Goal: Task Accomplishment & Management: Complete application form

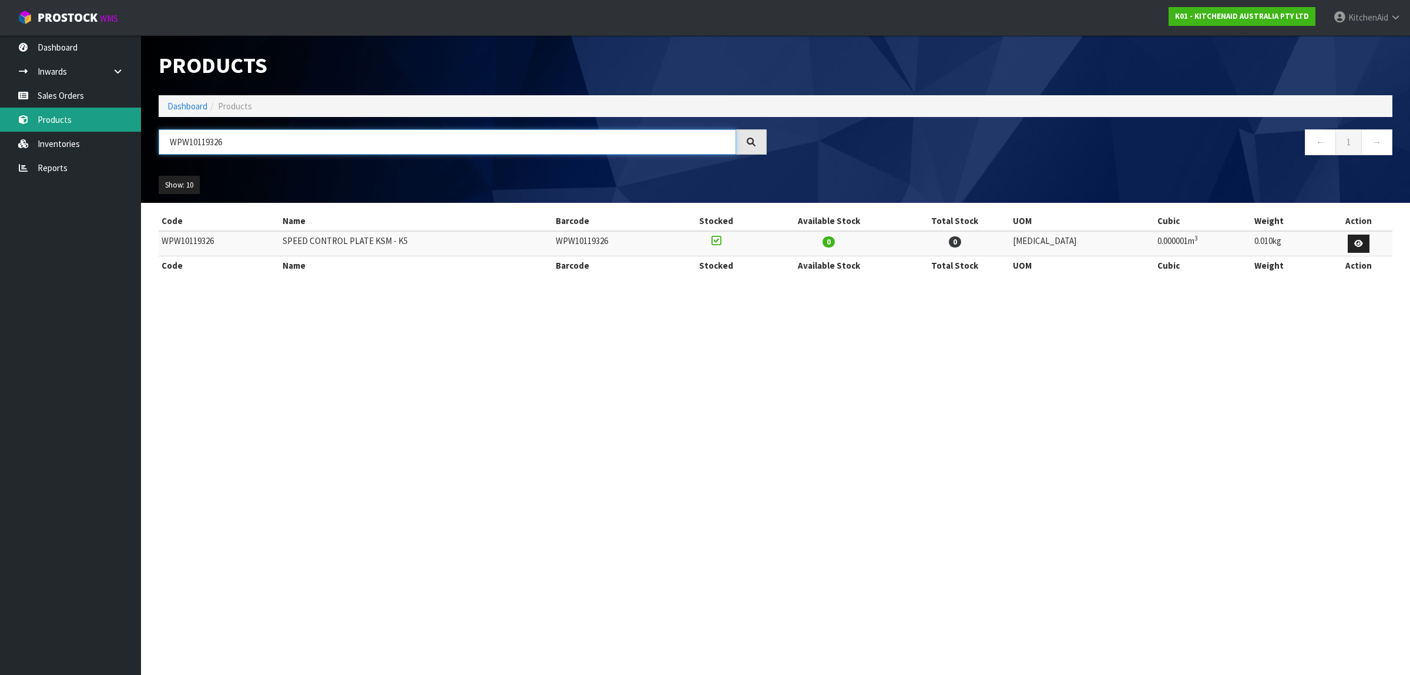
drag, startPoint x: 260, startPoint y: 142, endPoint x: 125, endPoint y: 123, distance: 136.4
click at [125, 123] on body "Toggle navigation ProStock WMS K01 - KITCHENAID AUSTRALIA PTY LTD [GEOGRAPHIC_D…" at bounding box center [705, 337] width 1410 height 675
paste input "5KSM180WSAEG"
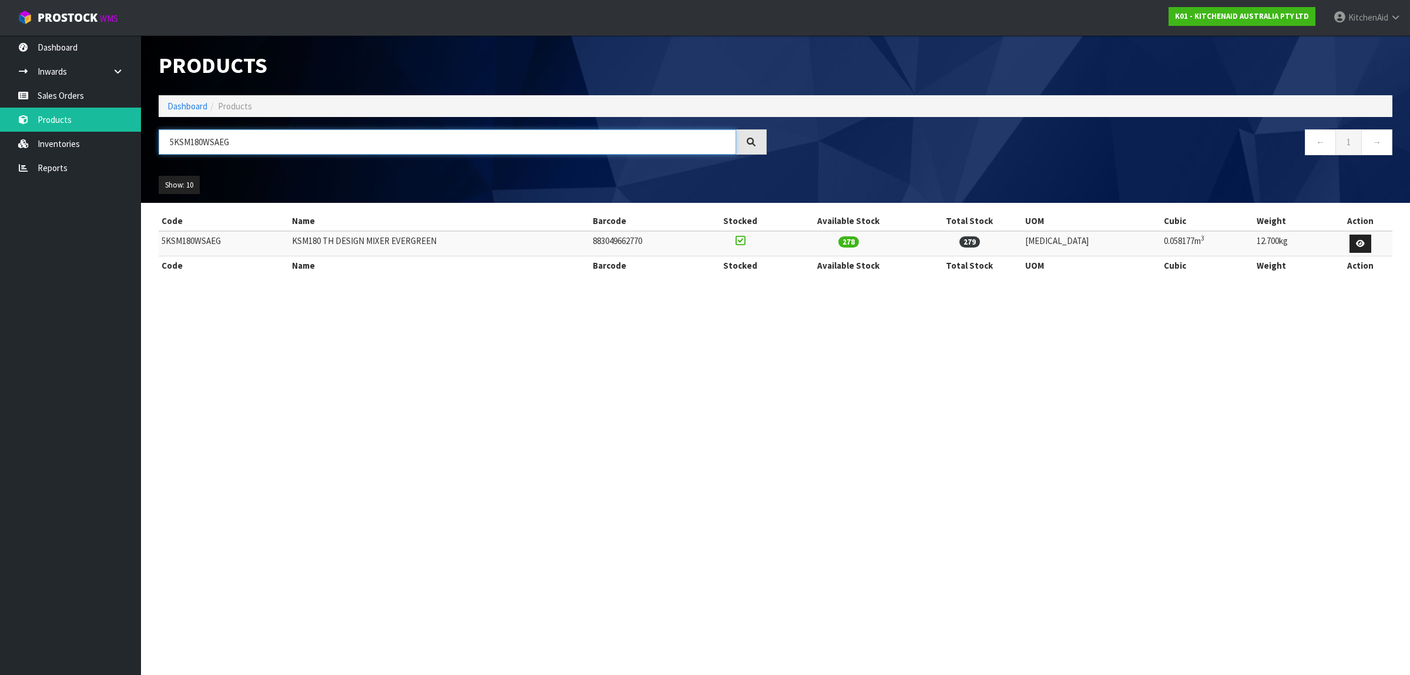
type input "5KSM180WSAEG"
click at [63, 103] on link "Sales Orders" at bounding box center [70, 95] width 141 height 24
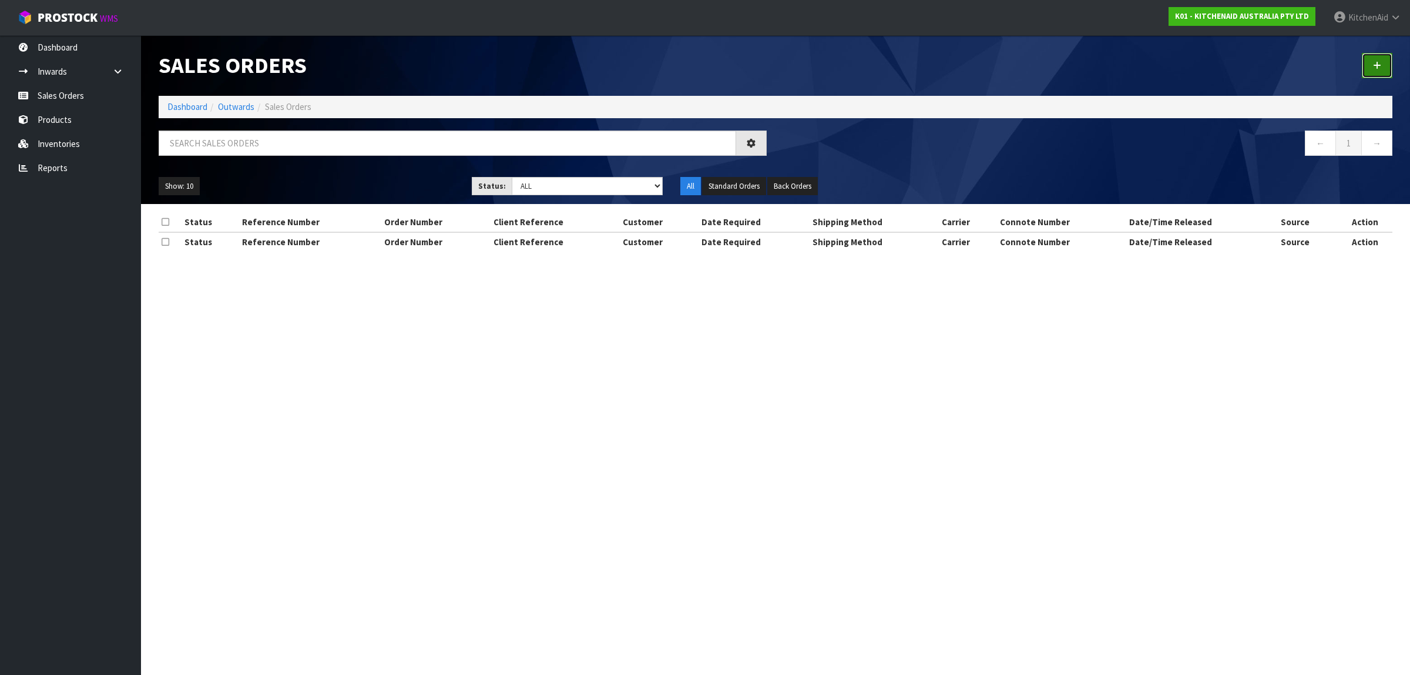
drag, startPoint x: 1379, startPoint y: 62, endPoint x: 1366, endPoint y: 68, distance: 14.0
click at [1379, 62] on icon at bounding box center [1377, 65] width 8 height 9
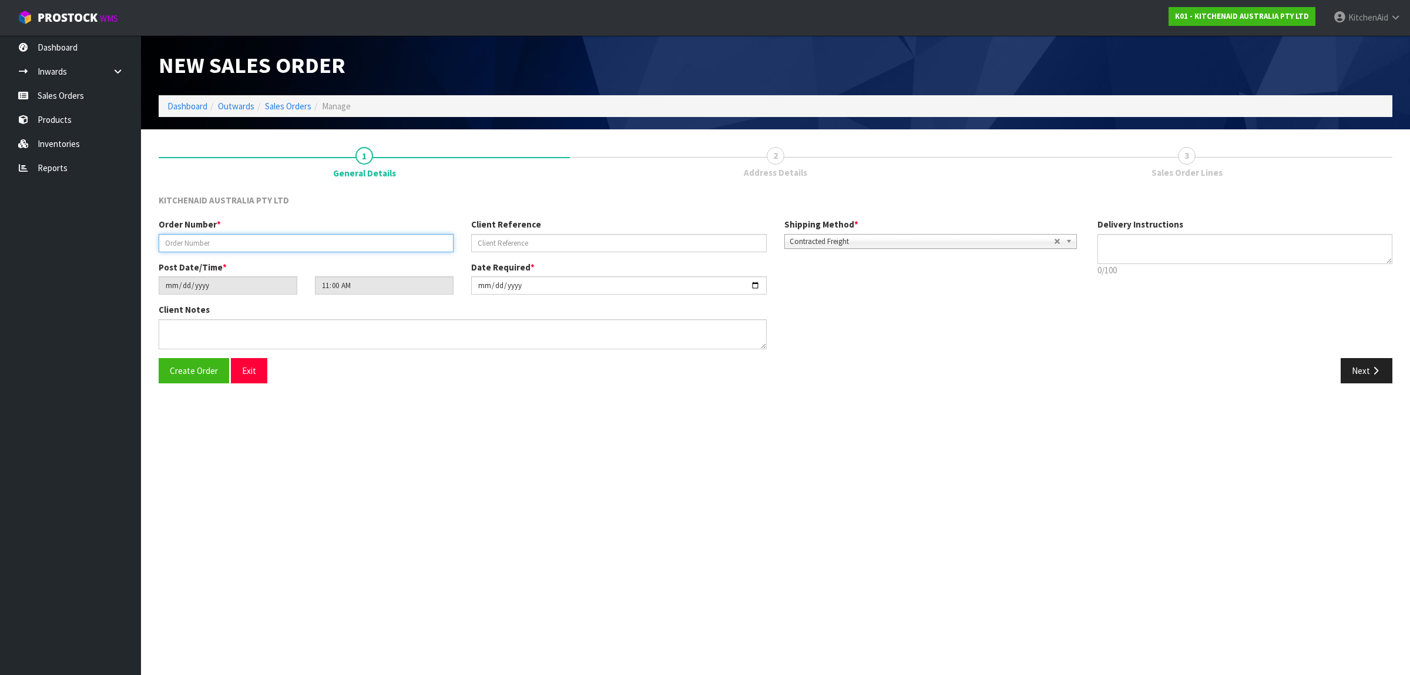
click at [263, 241] on input "text" at bounding box center [306, 243] width 295 height 18
paste input "0000011904"
type input "0000011904"
click at [555, 242] on input "text" at bounding box center [618, 243] width 295 height 18
paste input "KAAA-29667"
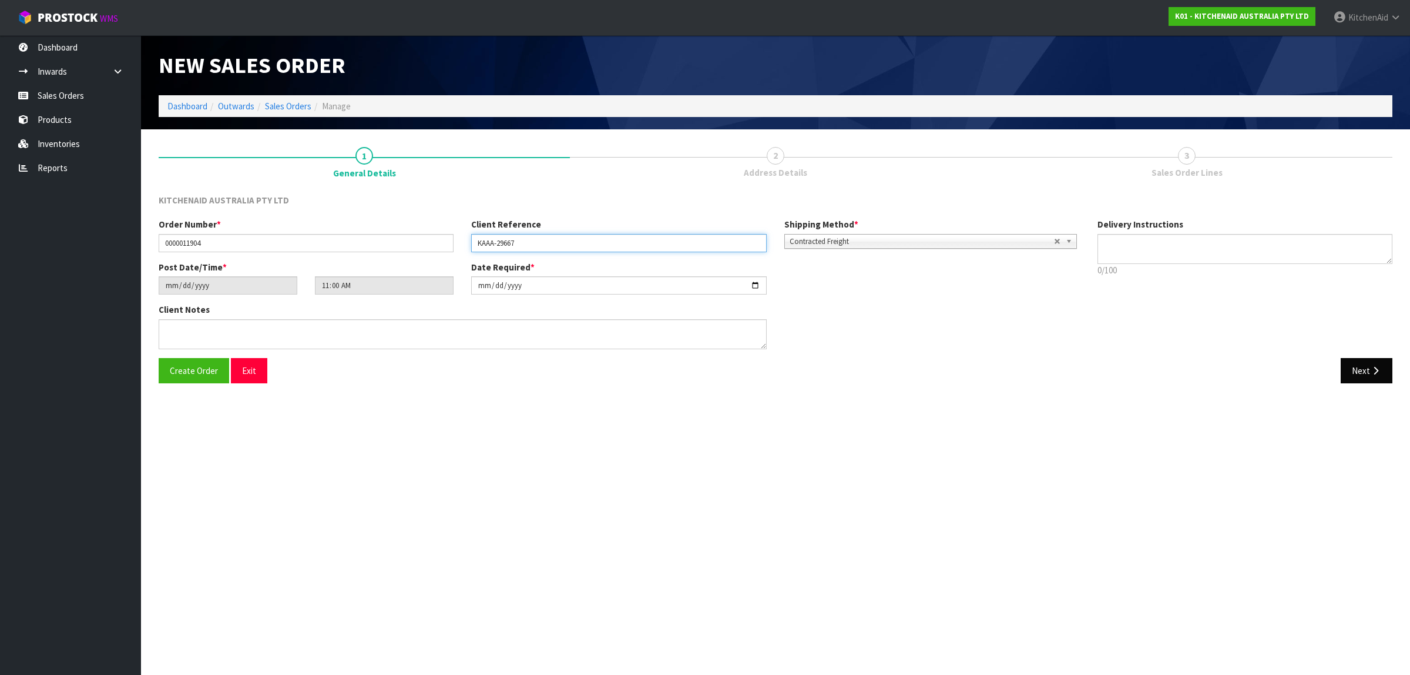
type input "KAAA-29667"
click at [1365, 368] on button "Next" at bounding box center [1367, 370] width 52 height 25
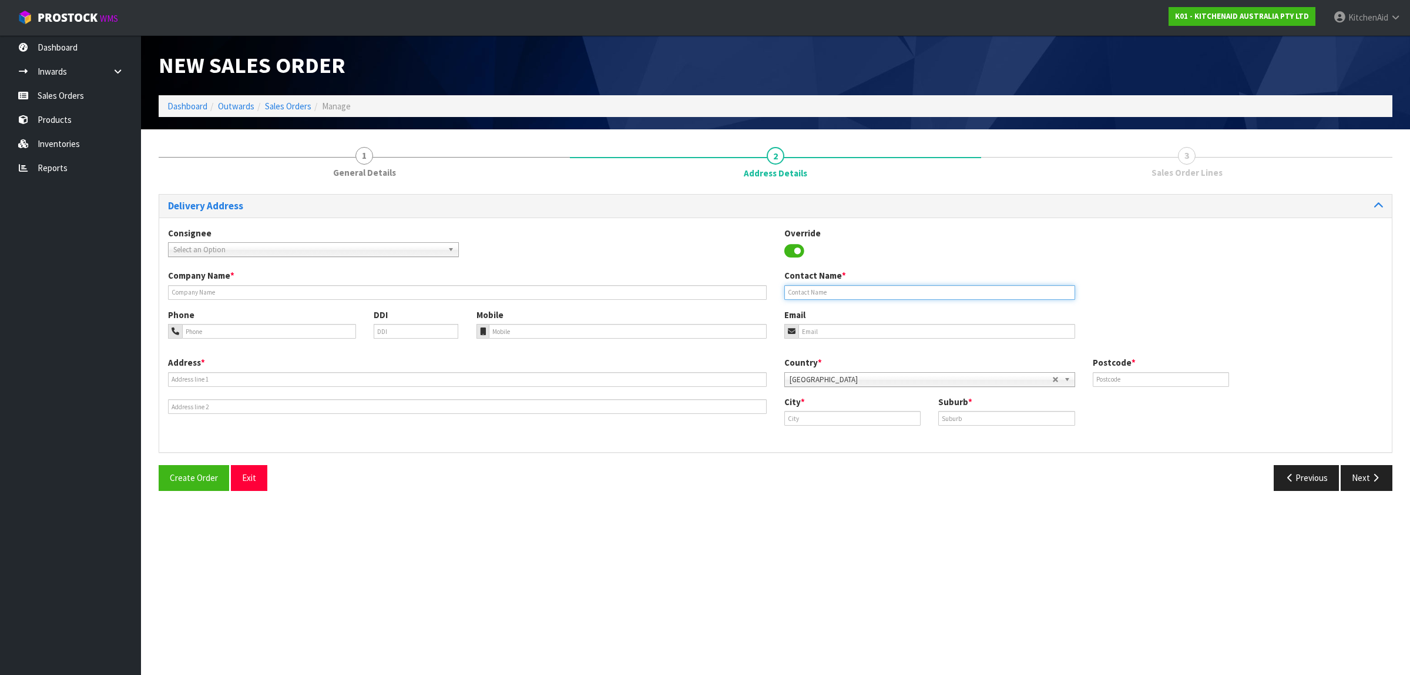
click at [854, 291] on input "text" at bounding box center [929, 292] width 291 height 15
paste input "[PERSON_NAME]"
type input "[PERSON_NAME]"
click at [858, 333] on input "email" at bounding box center [936, 331] width 277 height 15
paste input "[EMAIL_ADDRESS][DOMAIN_NAME]"
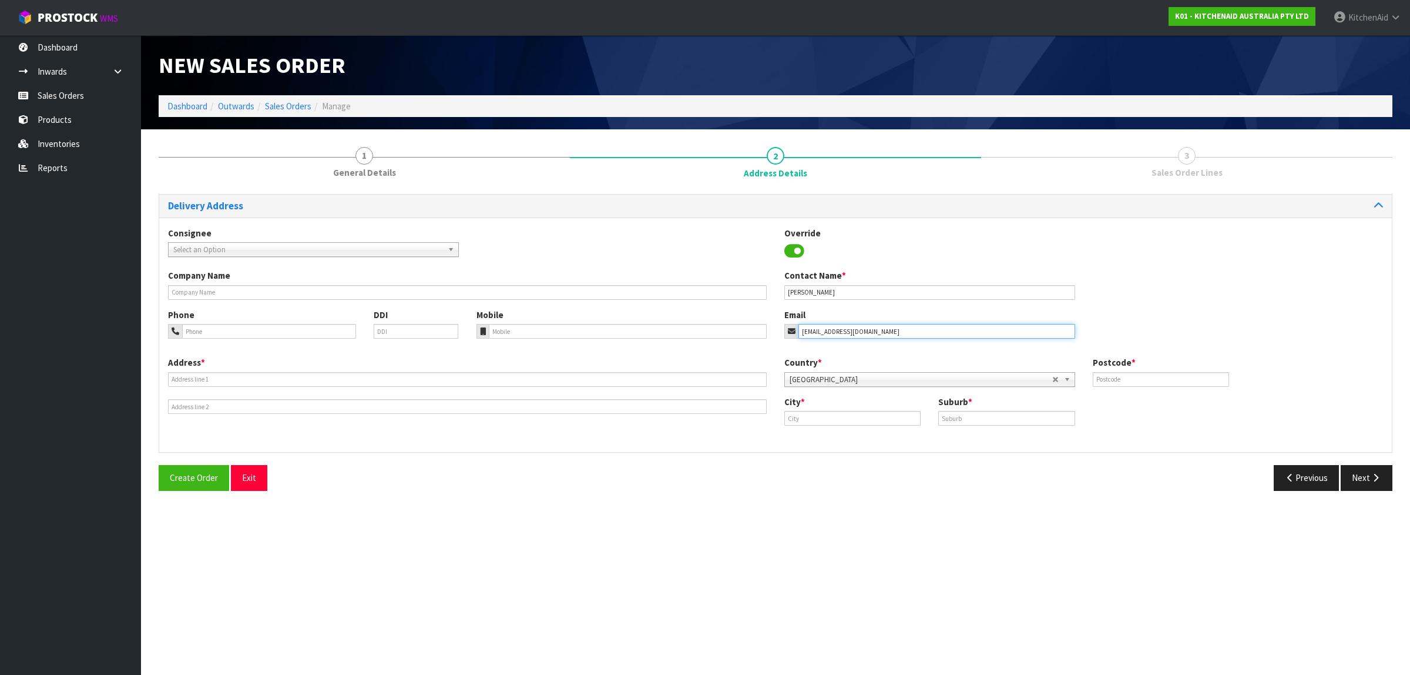
type input "[EMAIL_ADDRESS][DOMAIN_NAME]"
click at [291, 374] on input "text" at bounding box center [467, 379] width 599 height 15
paste input "[STREET_ADDRESS][PERSON_NAME]"
drag, startPoint x: 233, startPoint y: 380, endPoint x: 358, endPoint y: 368, distance: 125.8
click at [358, 368] on div "Address * [STREET_ADDRESS][PERSON_NAME]" at bounding box center [467, 385] width 616 height 58
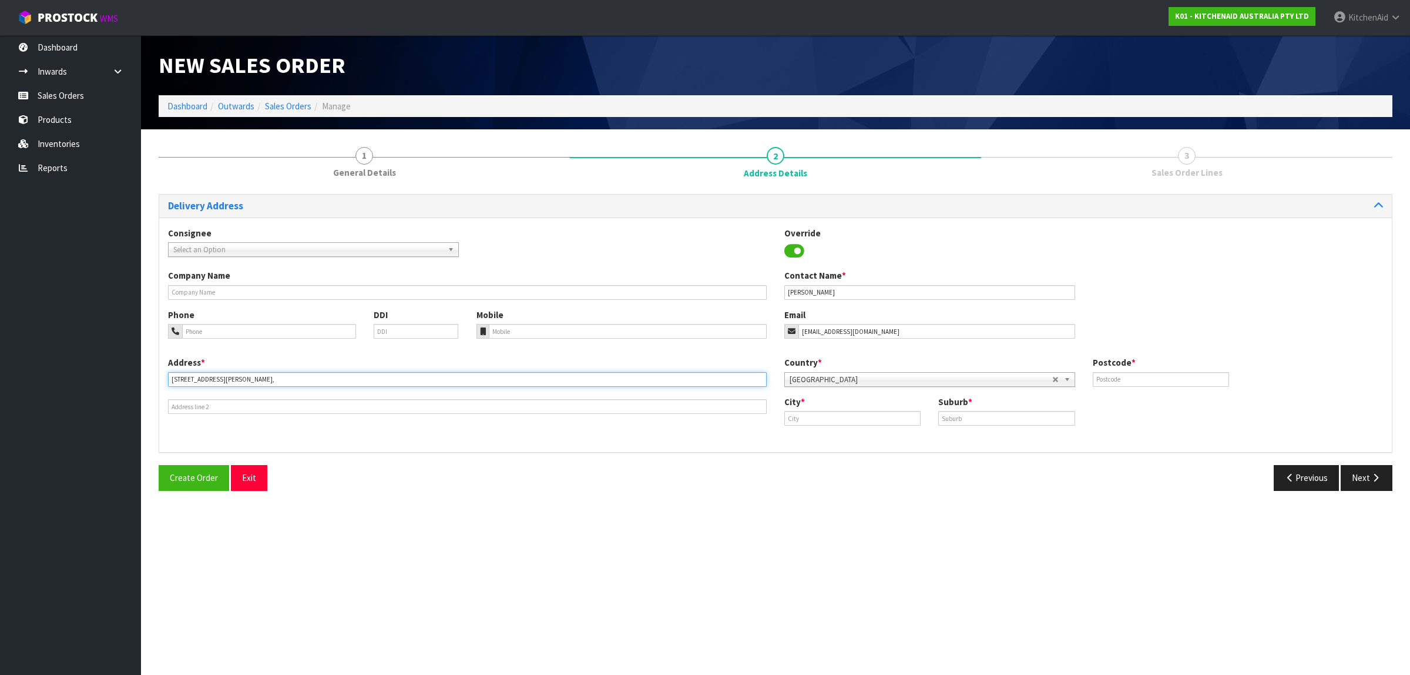
type input "[STREET_ADDRESS][PERSON_NAME],"
click at [1175, 379] on input "text" at bounding box center [1161, 379] width 136 height 15
type input "3198"
click at [844, 415] on input "text" at bounding box center [852, 418] width 136 height 15
click at [836, 439] on link "Op otiki" at bounding box center [831, 438] width 93 height 16
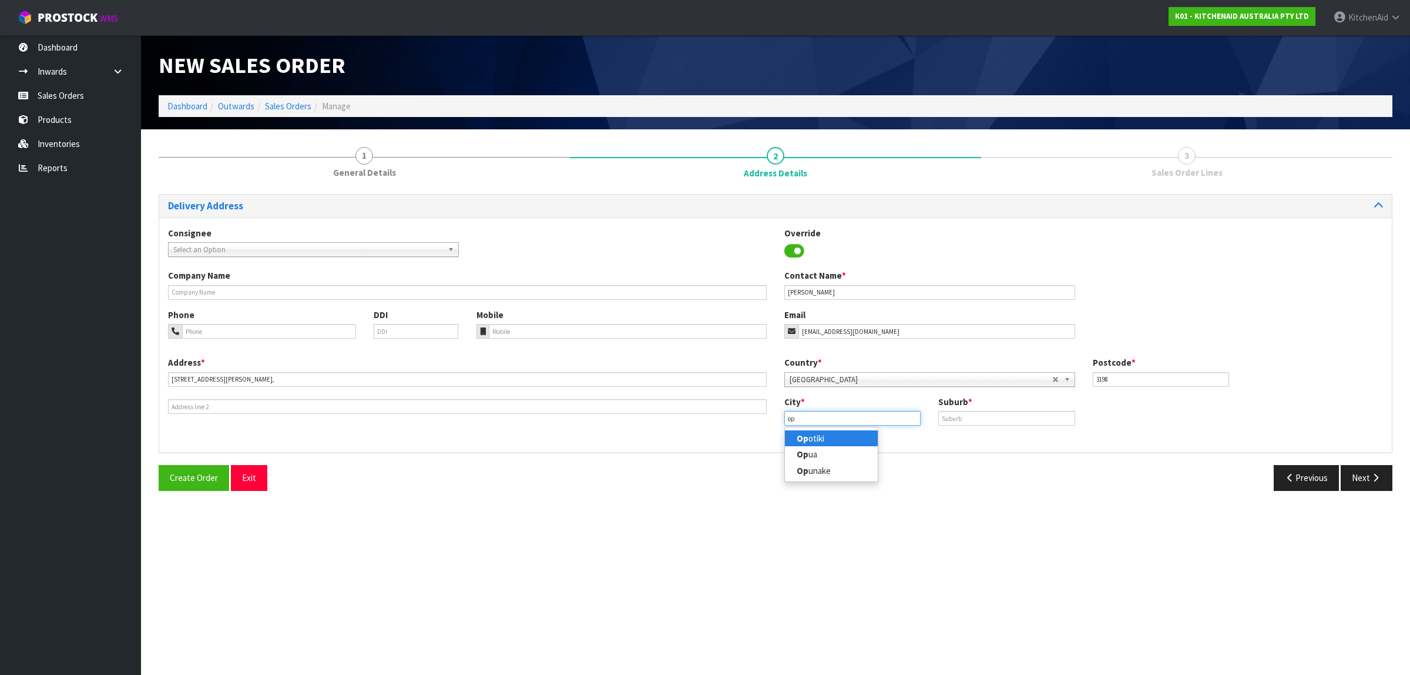
type input "Opotiki"
click at [1032, 417] on input "text" at bounding box center [1006, 418] width 136 height 15
type input "WAINUI"
click at [1364, 476] on button "Next" at bounding box center [1367, 477] width 52 height 25
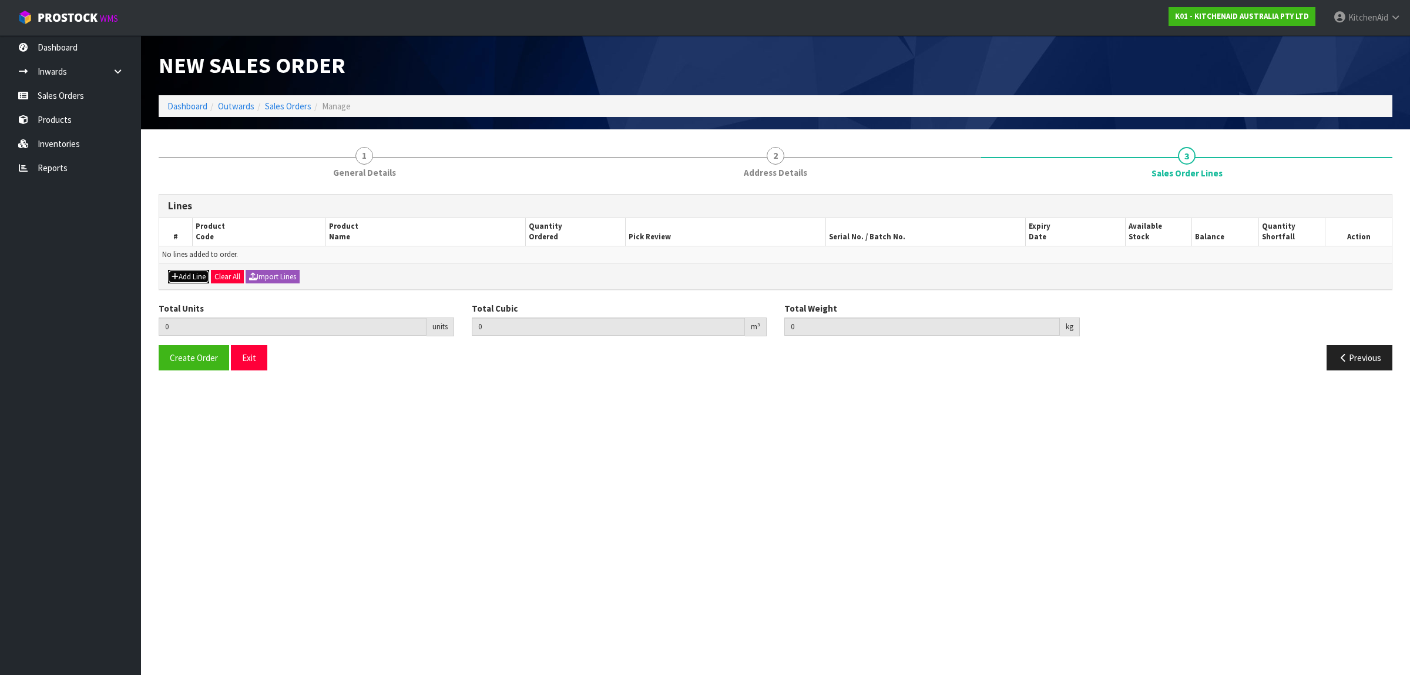
click at [192, 277] on button "Add Line" at bounding box center [188, 277] width 41 height 14
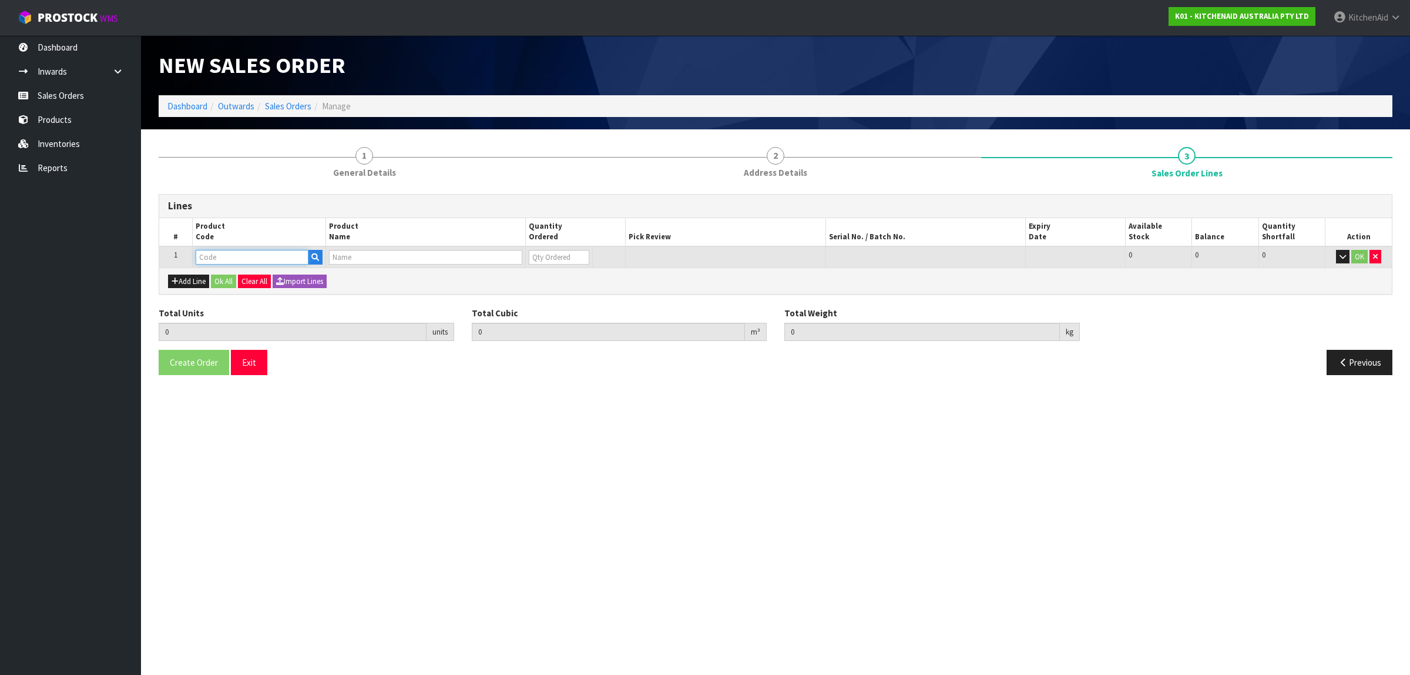
click at [273, 257] on input "text" at bounding box center [252, 257] width 113 height 15
paste input "5KSM180WSAEG"
type input "5KSM180WSAEG"
type input "0.000000"
type input "0.000"
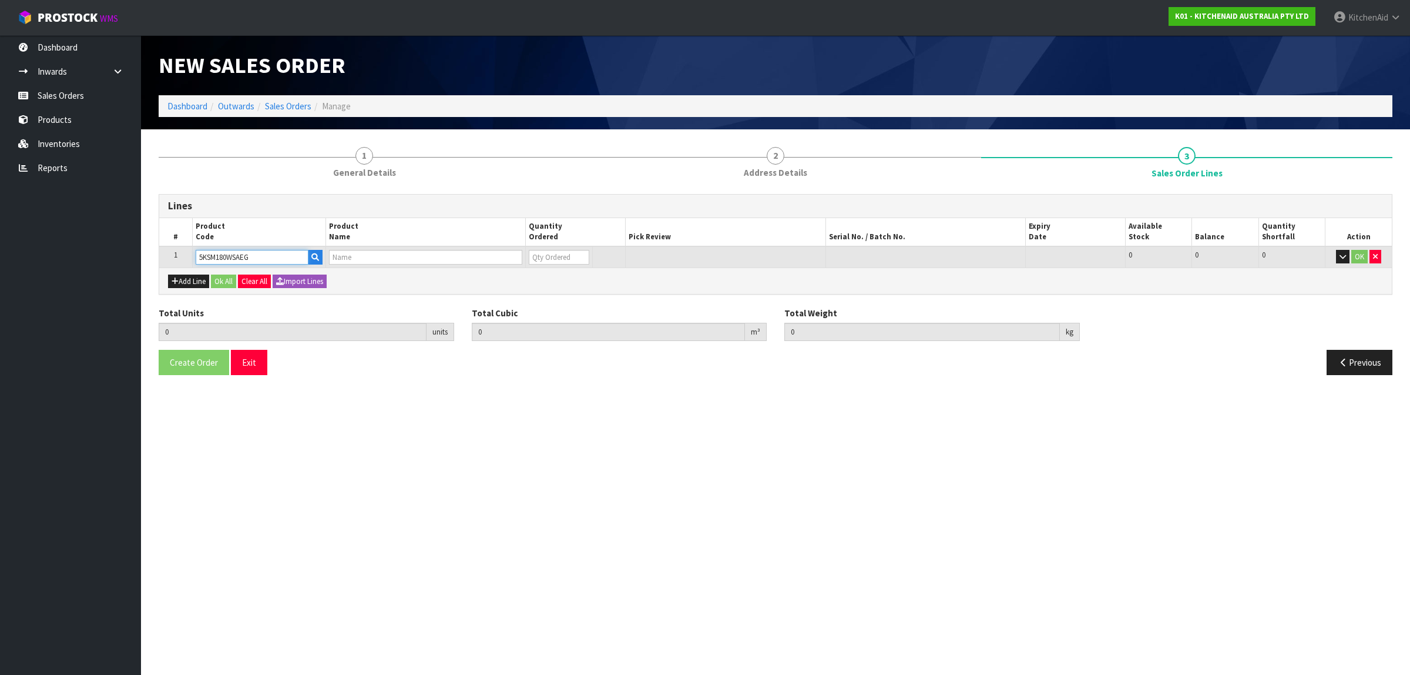
type input "KSM180 TH DESIGN MIXER EVERGREEN"
type input "0"
type input "5KSM180WSAEG"
type input "1"
type input "0.058177"
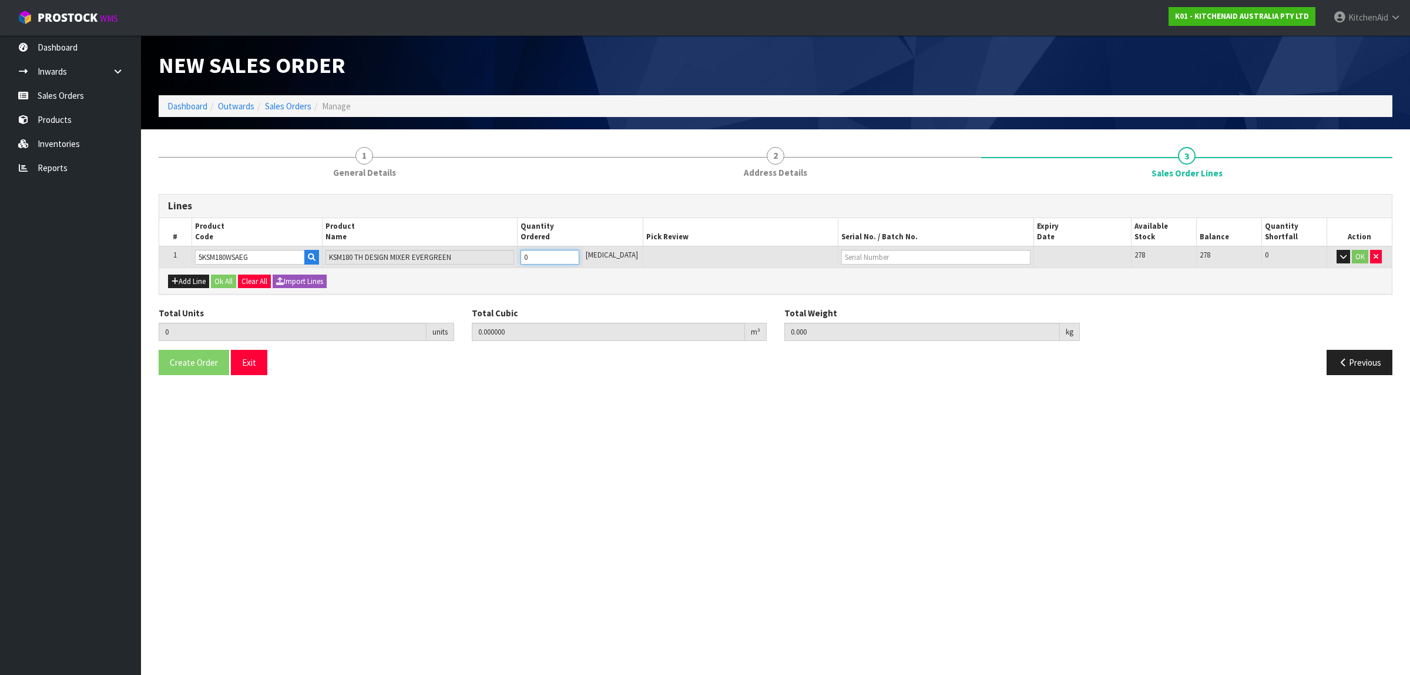
type input "12.7"
type input "1"
click at [579, 251] on input "1" at bounding box center [550, 257] width 59 height 15
click at [221, 284] on button "Ok All" at bounding box center [223, 281] width 25 height 14
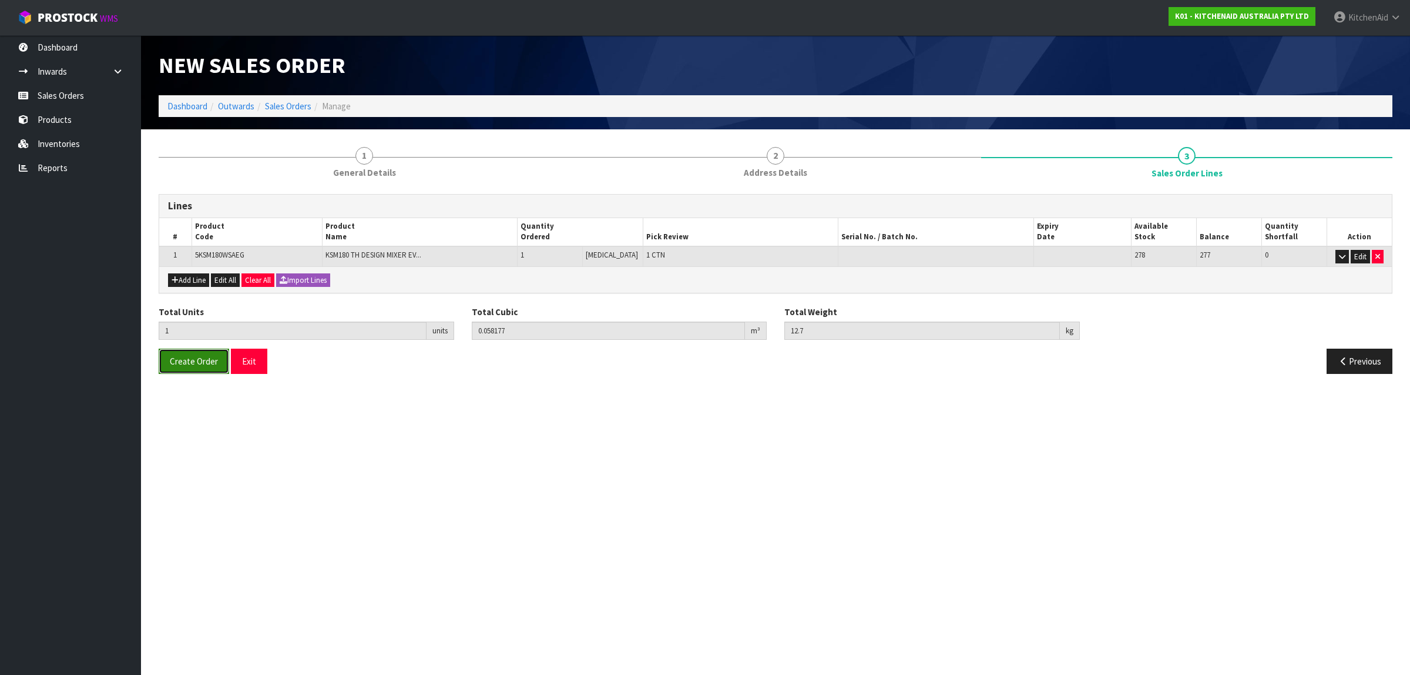
click at [175, 365] on span "Create Order" at bounding box center [194, 360] width 48 height 11
